Goal: Find specific page/section

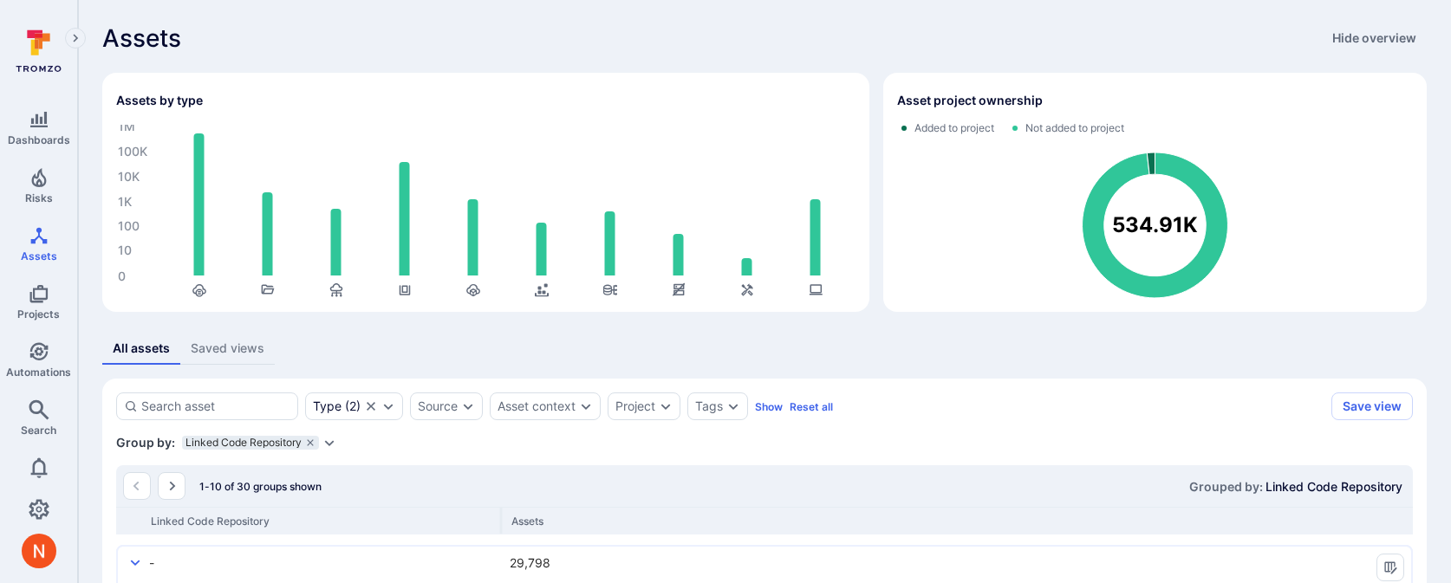
scroll to position [1227, 0]
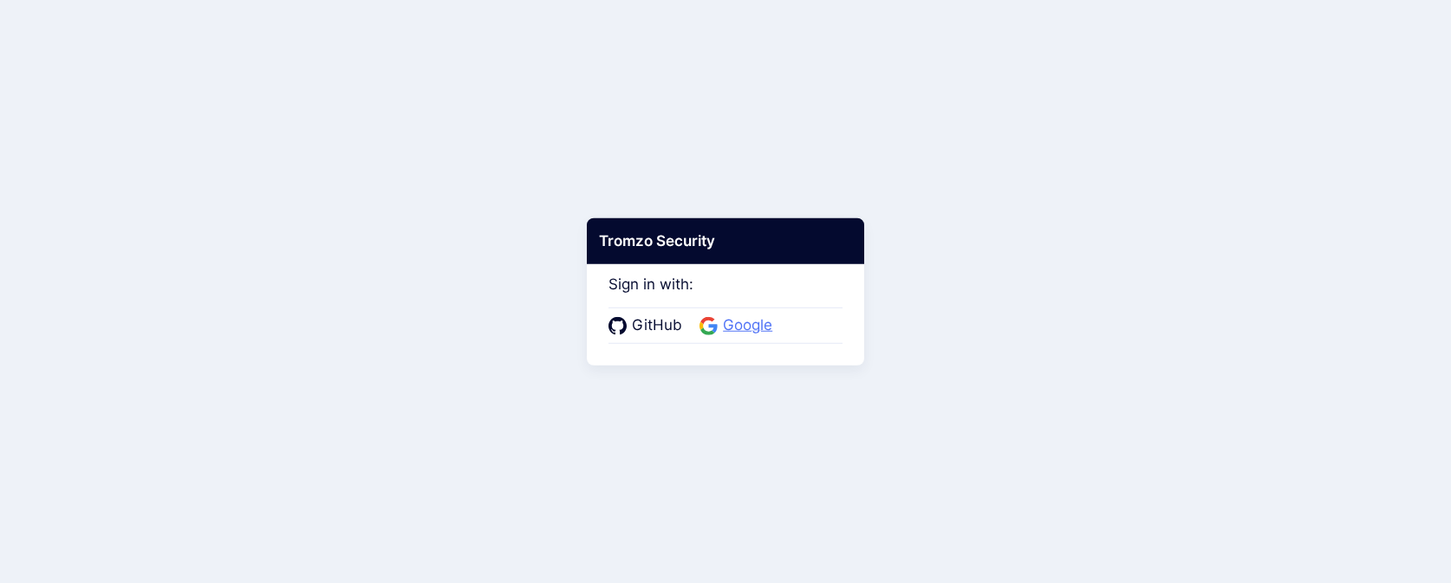
click at [756, 329] on span "Google" at bounding box center [748, 326] width 60 height 23
